Goal: Use online tool/utility: Use online tool/utility

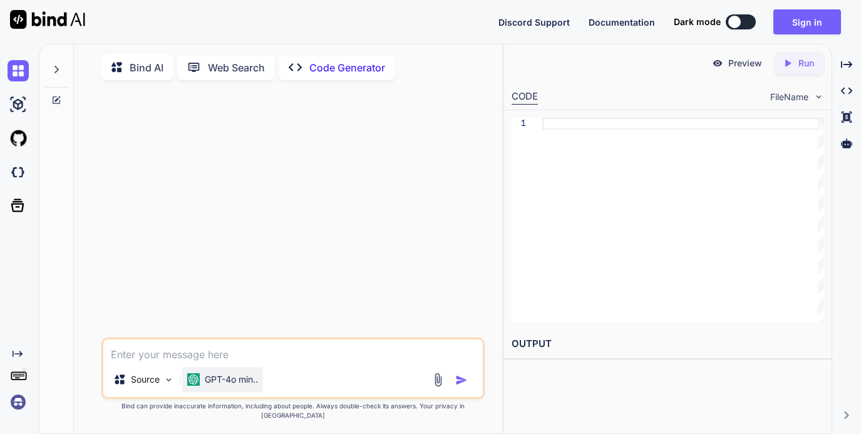
click at [228, 386] on p "GPT-4o min.." at bounding box center [231, 379] width 53 height 13
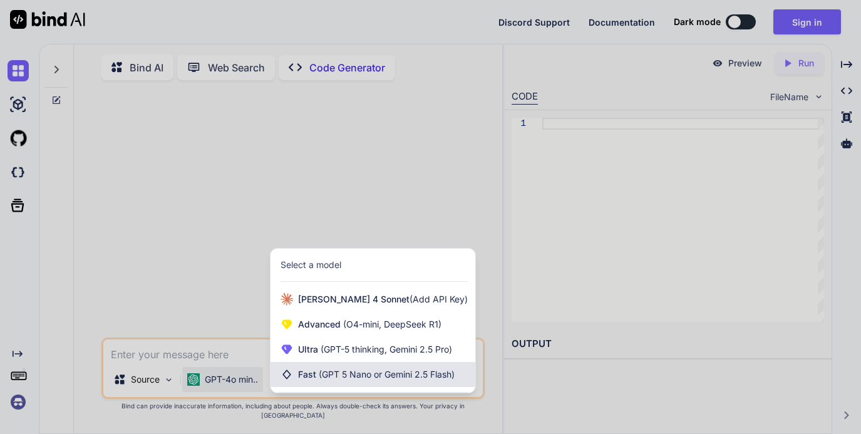
click at [410, 379] on span "(GPT 5 Nano or Gemini 2.5 Flash)" at bounding box center [387, 374] width 136 height 11
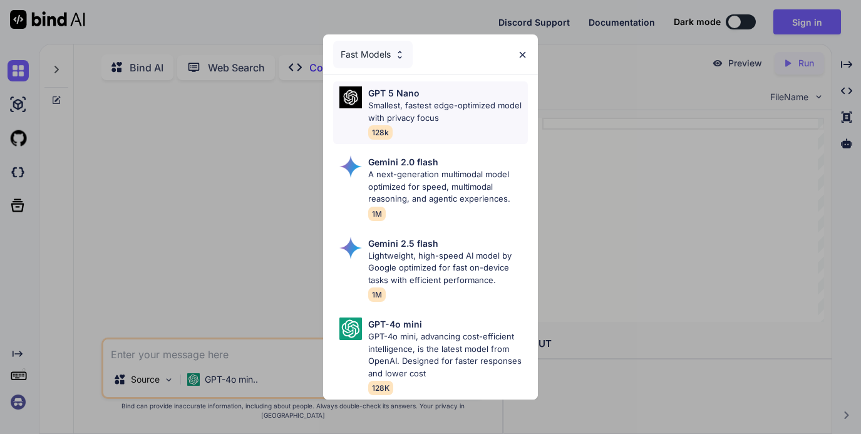
click at [386, 100] on p "Smallest, fastest edge-optimized model with privacy focus" at bounding box center [448, 112] width 160 height 24
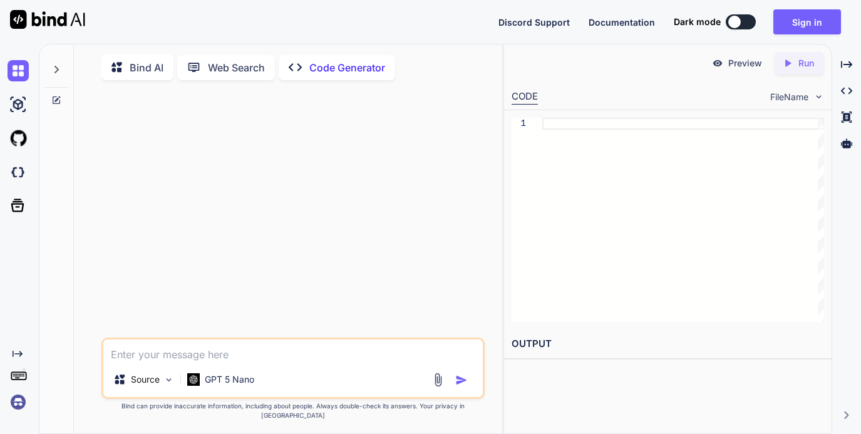
click at [739, 21] on div at bounding box center [734, 22] width 13 height 13
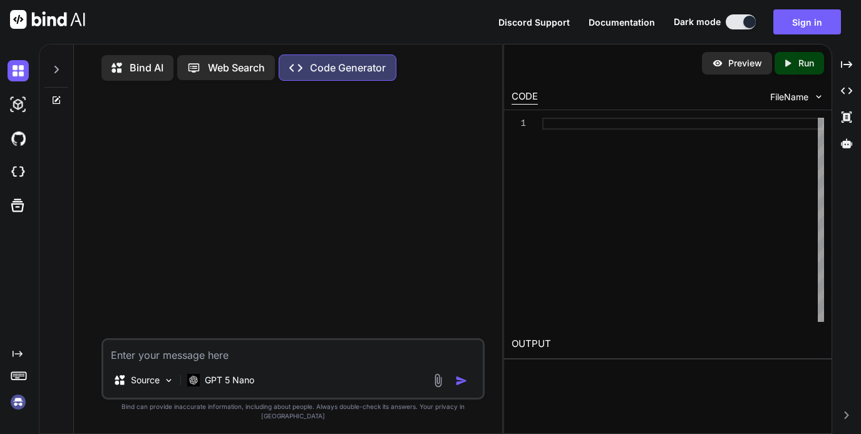
click at [752, 19] on button at bounding box center [740, 21] width 30 height 15
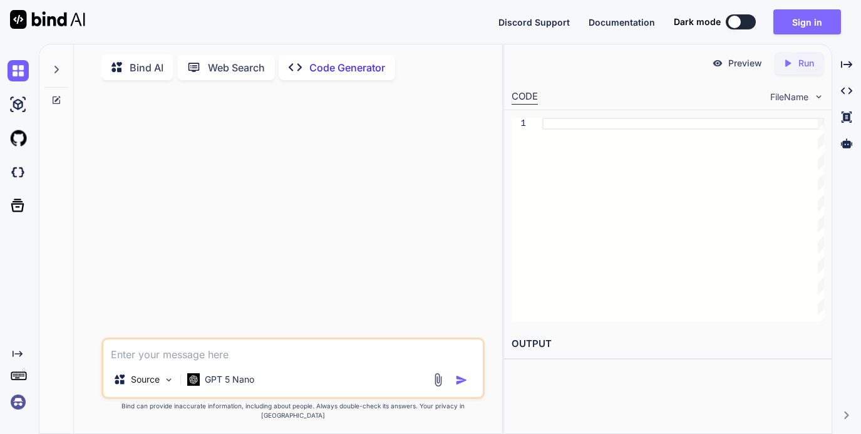
click at [813, 22] on button "Sign in" at bounding box center [807, 21] width 68 height 25
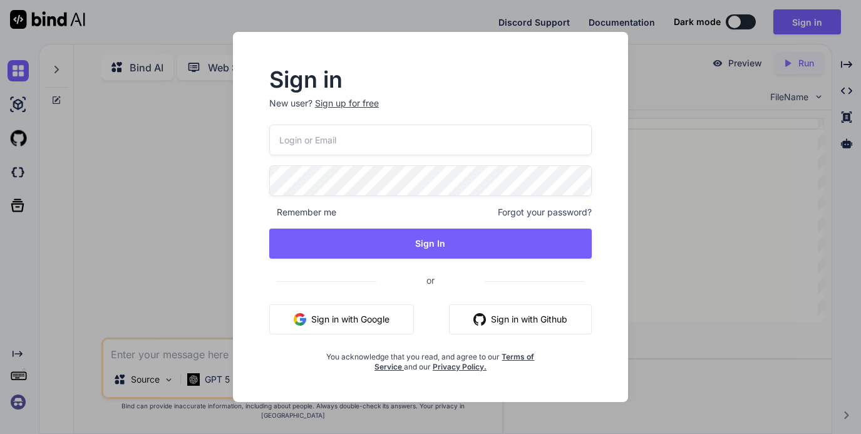
click at [361, 319] on button "Sign in with Google" at bounding box center [341, 319] width 145 height 30
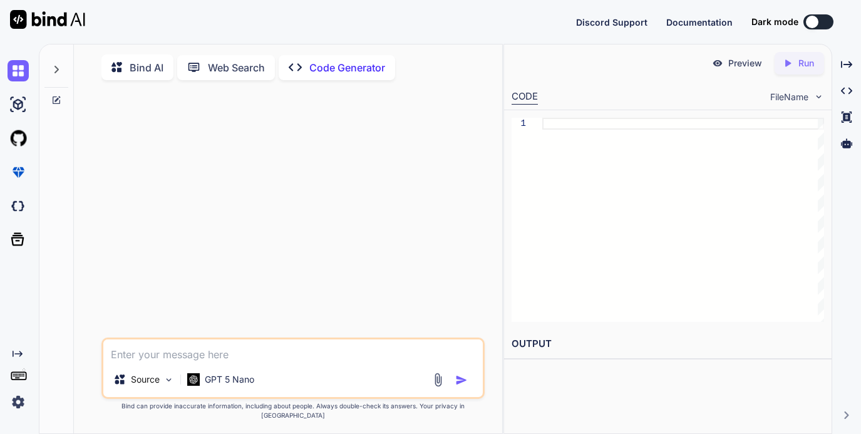
click at [827, 22] on button at bounding box center [818, 21] width 30 height 15
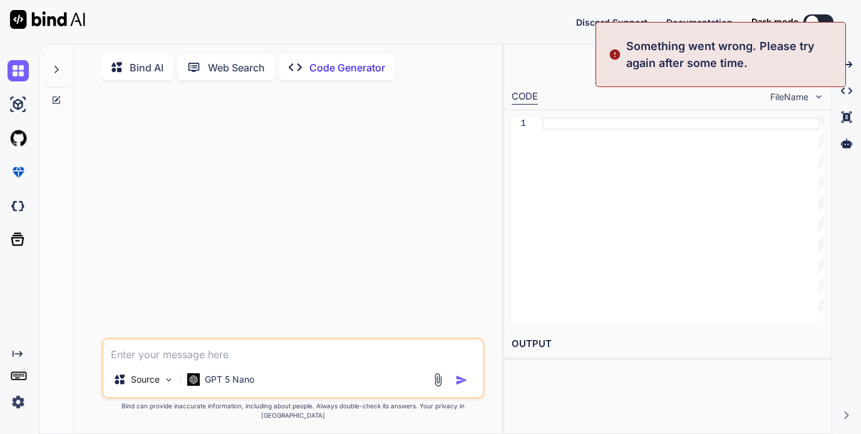
type textarea "x"
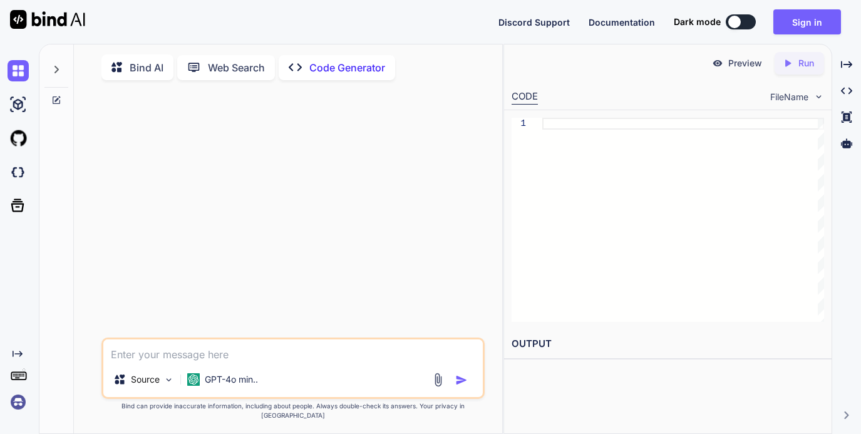
click at [751, 24] on button at bounding box center [740, 21] width 30 height 15
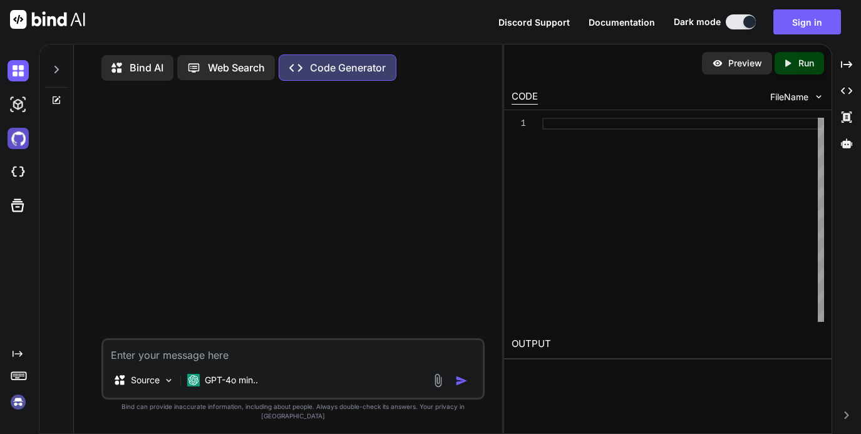
click at [19, 141] on img at bounding box center [18, 138] width 21 height 21
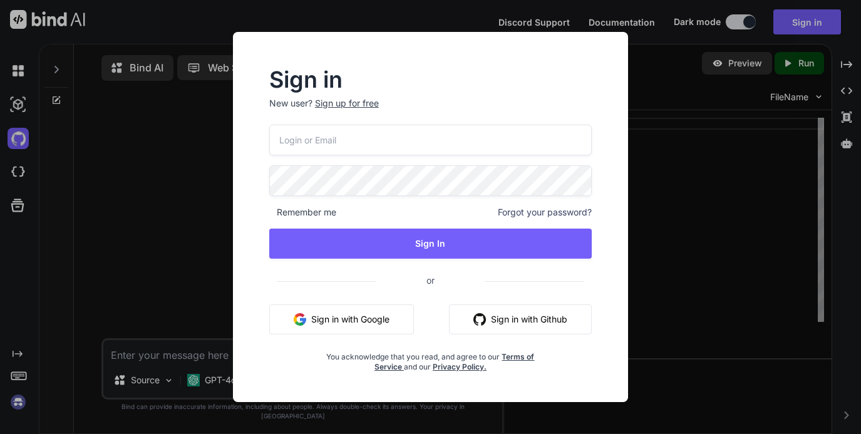
click at [357, 317] on button "Sign in with Google" at bounding box center [341, 319] width 145 height 30
click at [374, 140] on input "email" at bounding box center [430, 140] width 322 height 31
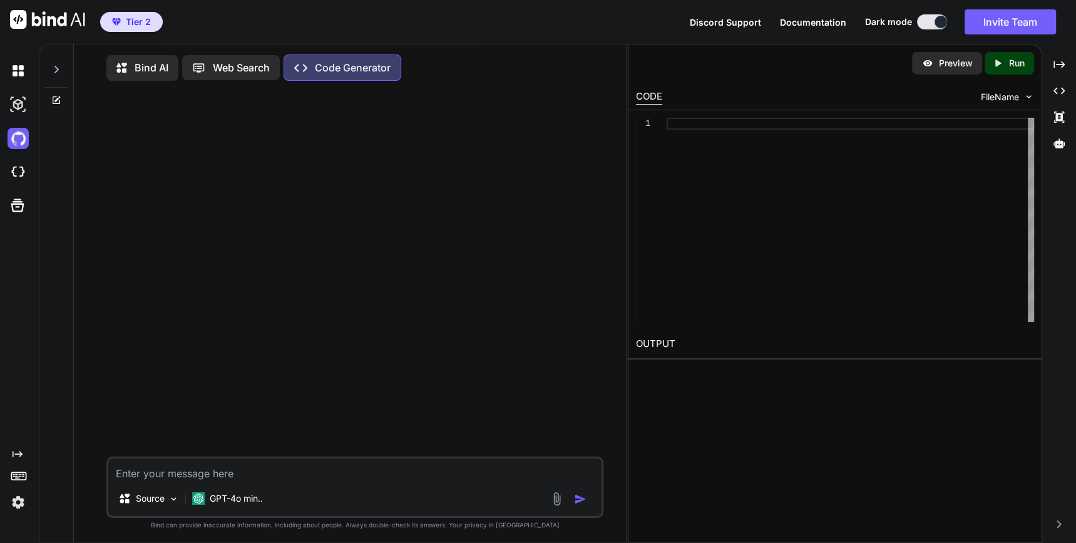
drag, startPoint x: 824, startPoint y: 1, endPoint x: 217, endPoint y: 63, distance: 609.6
click at [217, 63] on p "Web Search" at bounding box center [241, 67] width 57 height 15
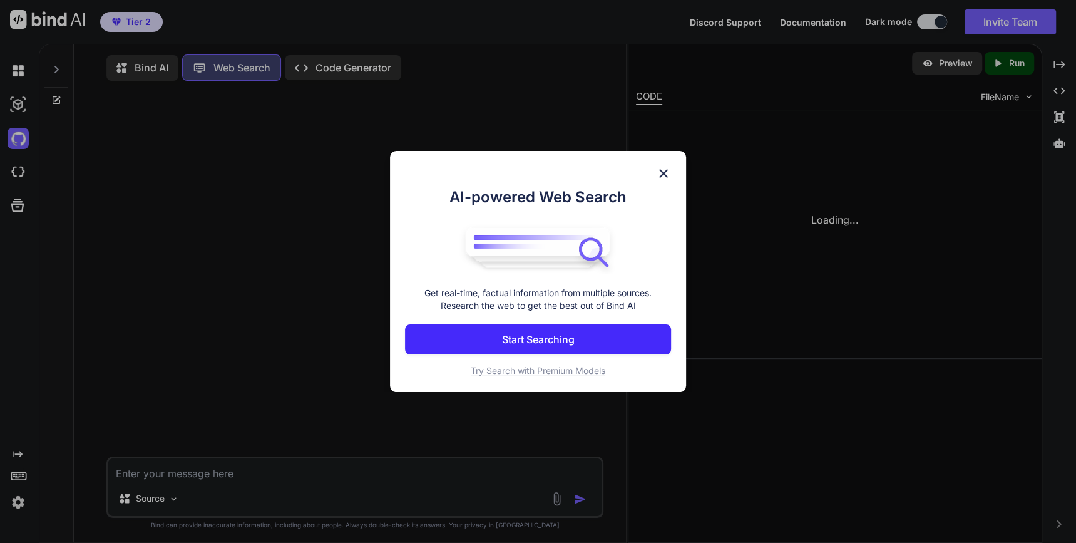
click at [250, 68] on div "AI-powered Web Search Get real-time, factual information from multiple sources.…" at bounding box center [538, 271] width 1076 height 543
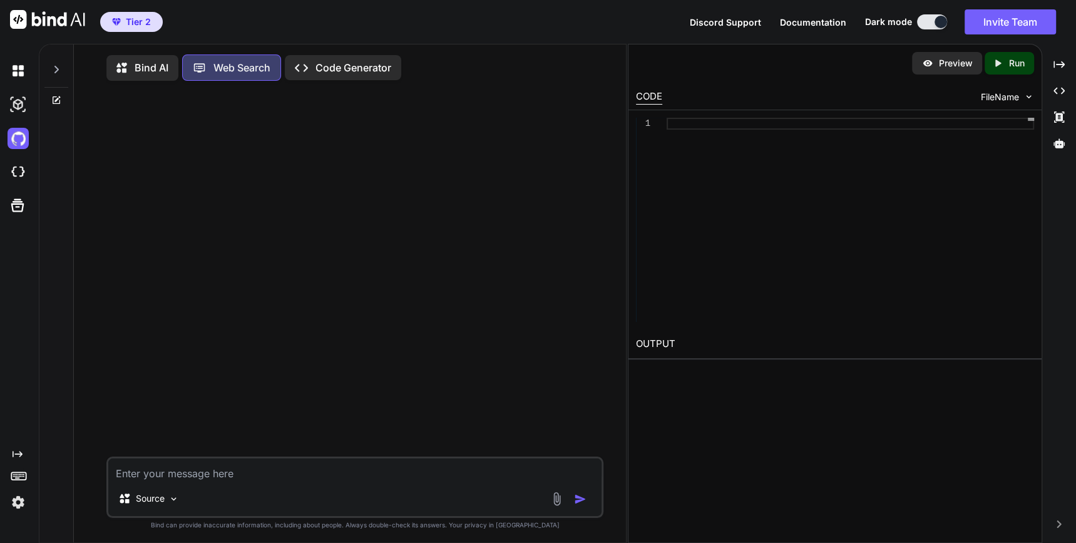
scroll to position [5, 0]
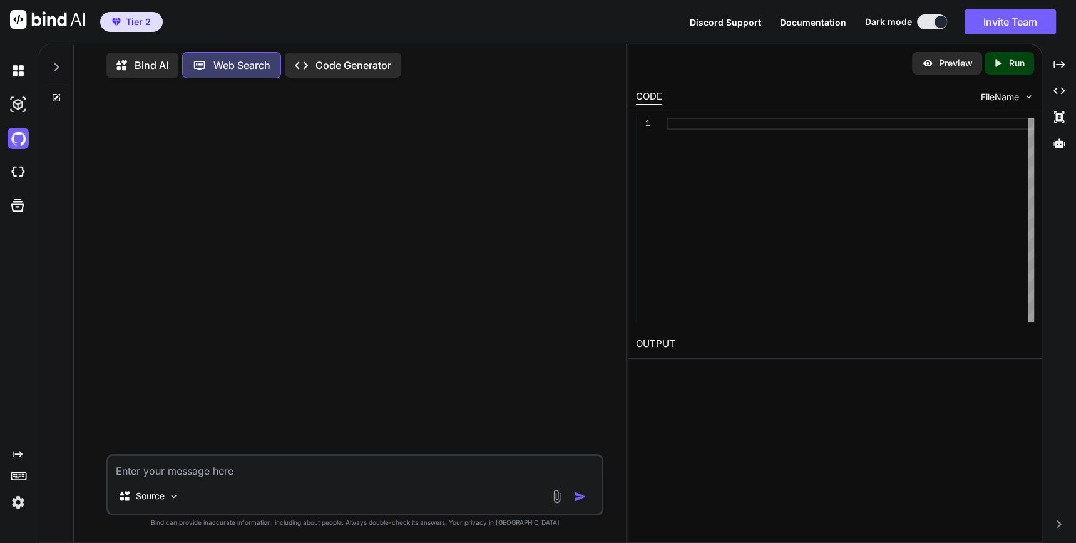
click at [135, 58] on p "Bind AI" at bounding box center [152, 65] width 34 height 15
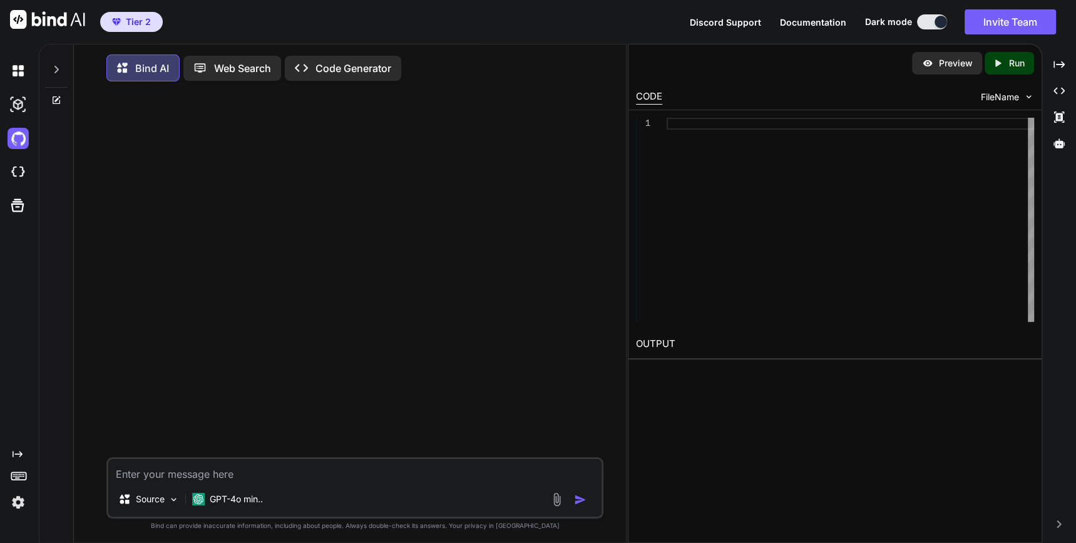
type textarea "x"
click at [284, 433] on textarea at bounding box center [354, 470] width 493 height 23
